Goal: Task Accomplishment & Management: Manage account settings

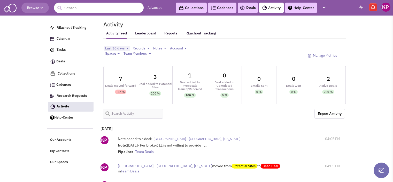
select select
click at [248, 9] on link "Deals" at bounding box center [248, 8] width 16 height 6
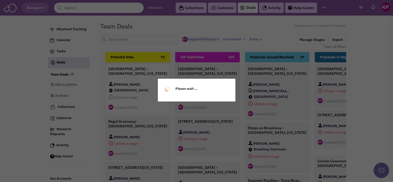
select select "1896"
select select
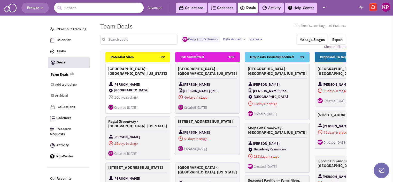
click at [120, 42] on input "text" at bounding box center [138, 40] width 77 height 10
type input "baton"
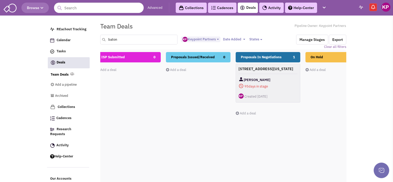
scroll to position [0, 81]
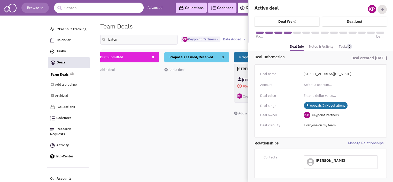
click at [319, 45] on link "Notes & Activity" at bounding box center [321, 46] width 25 height 7
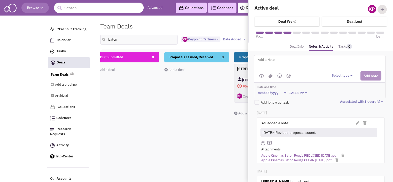
click at [314, 63] on textarea at bounding box center [321, 64] width 128 height 14
type textarea "[DATE]- Revised counter received; comparison sent to Client for review."
click at [270, 74] on img at bounding box center [270, 75] width 4 height 4
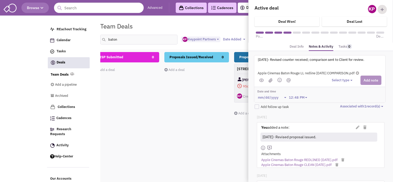
click at [339, 83] on div "Select type Select type" at bounding box center [357, 79] width 50 height 9
click at [339, 80] on button "Select type" at bounding box center [343, 80] width 22 height 5
click at [341, 102] on div "Log a note" at bounding box center [339, 104] width 13 height 5
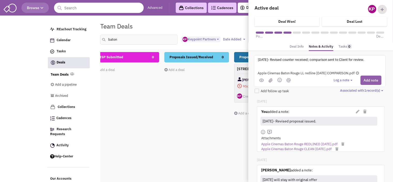
click at [372, 77] on button "Add note" at bounding box center [370, 79] width 21 height 9
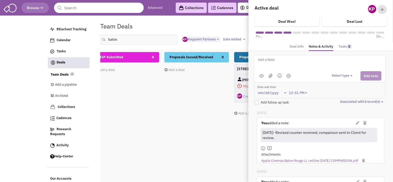
click at [175, 107] on div "Proposals Issued/Received 0 Add a deal Total: $ 0" at bounding box center [196, 143] width 65 height 183
